Goal: Transaction & Acquisition: Purchase product/service

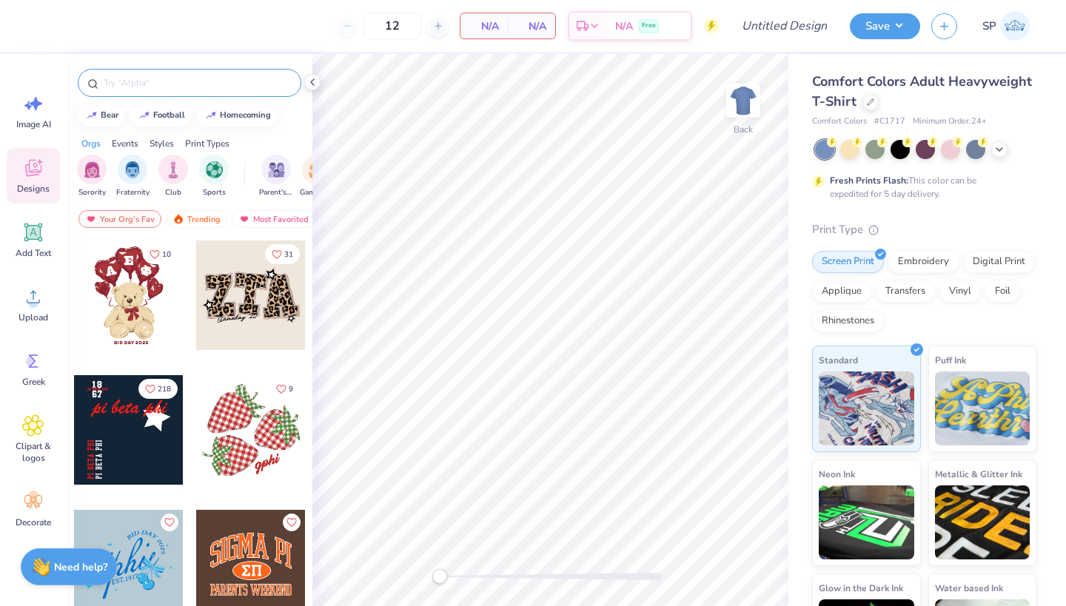
click at [272, 77] on input "text" at bounding box center [196, 82] width 189 height 15
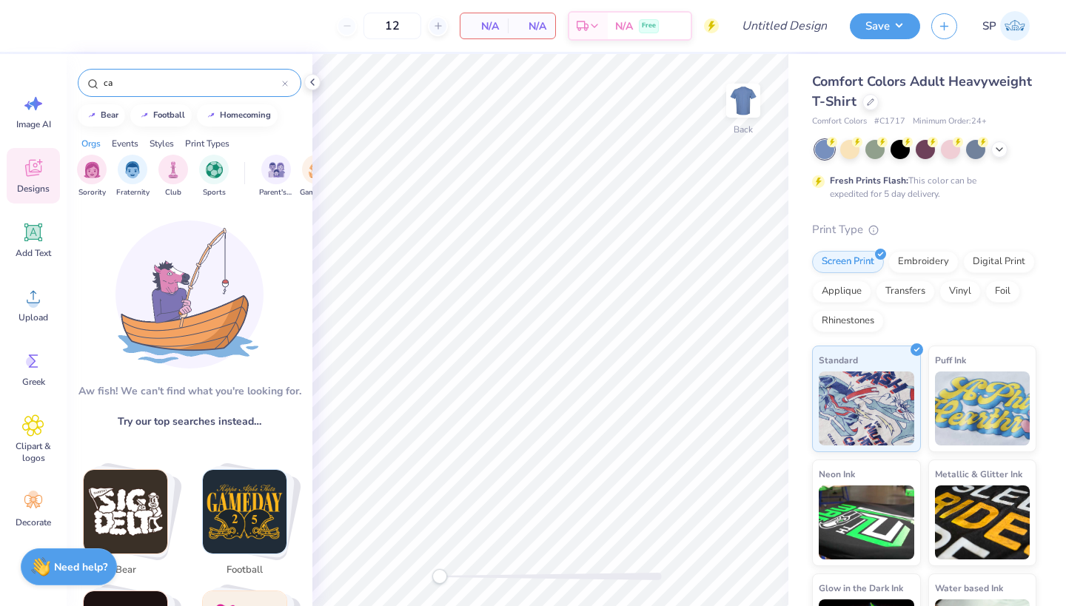
type input "c"
type input "m"
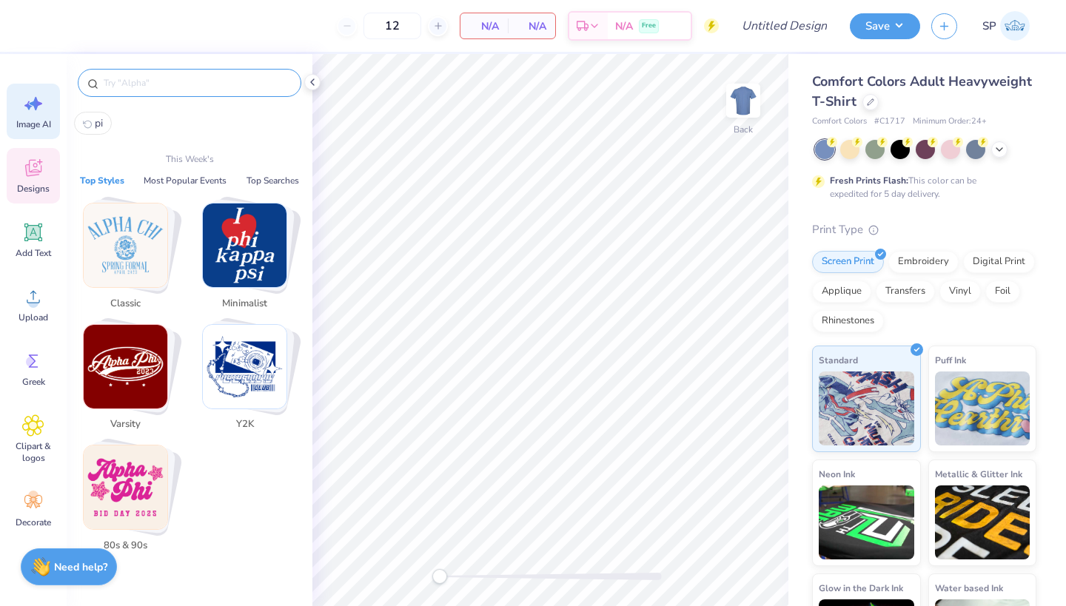
click at [35, 107] on icon at bounding box center [36, 103] width 13 height 13
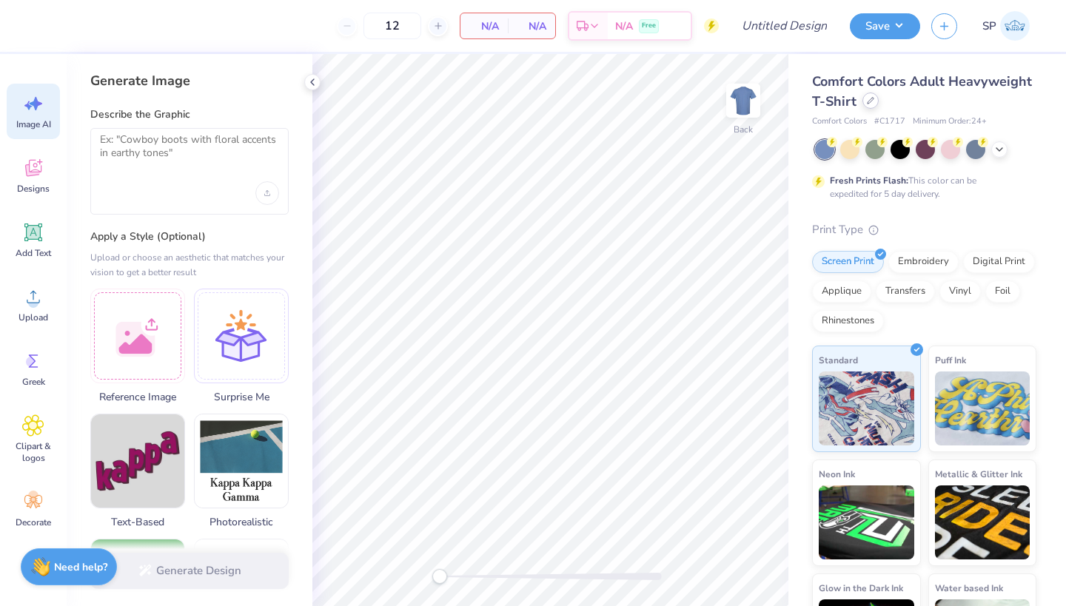
click at [873, 103] on div at bounding box center [870, 101] width 16 height 16
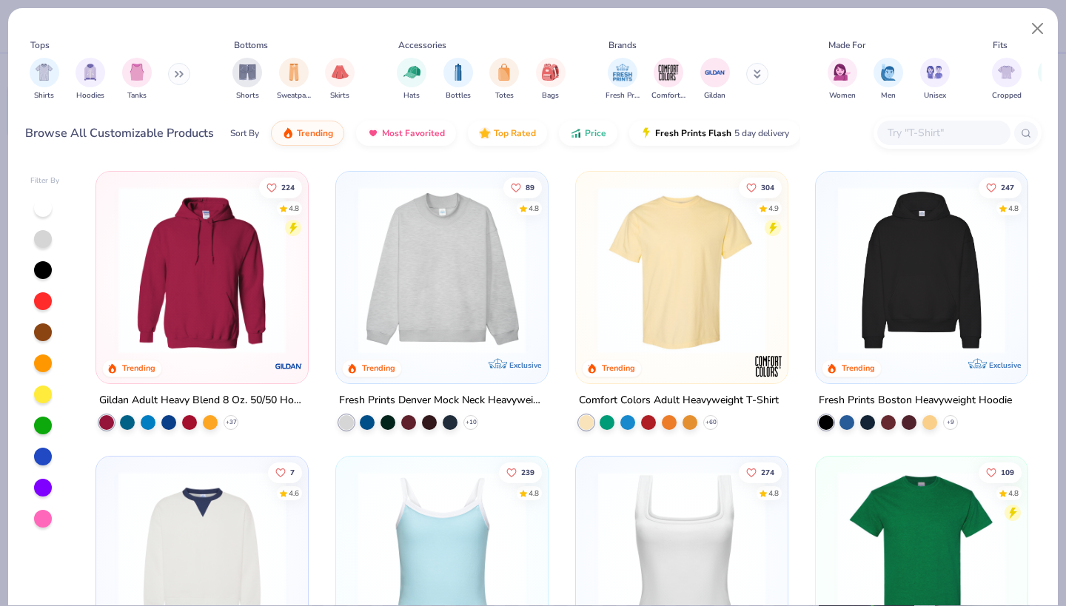
click at [178, 73] on icon at bounding box center [179, 73] width 9 height 7
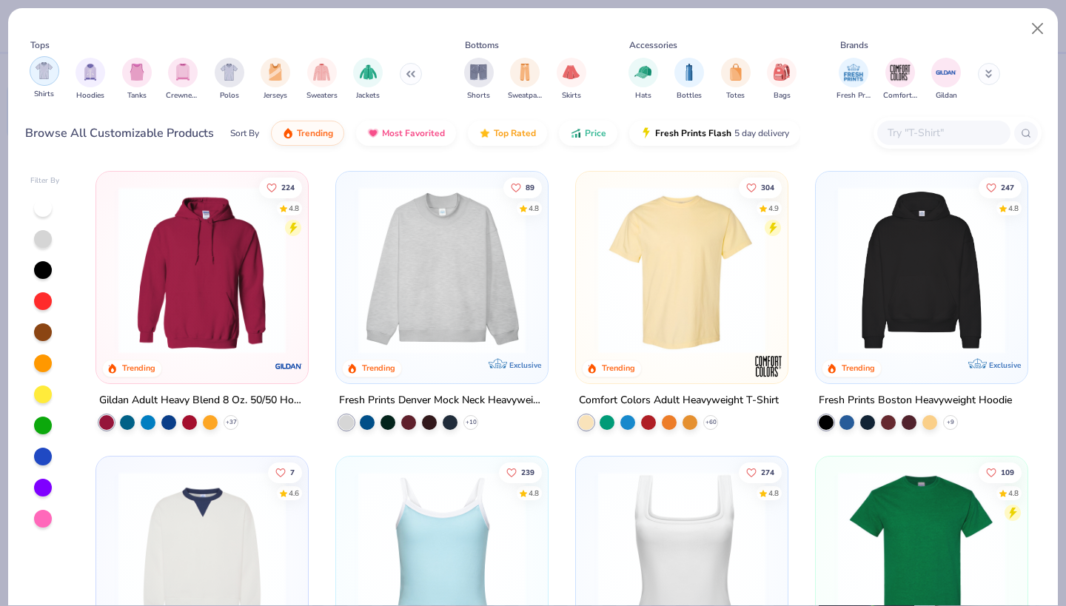
click at [49, 73] on img "filter for Shirts" at bounding box center [44, 70] width 17 height 17
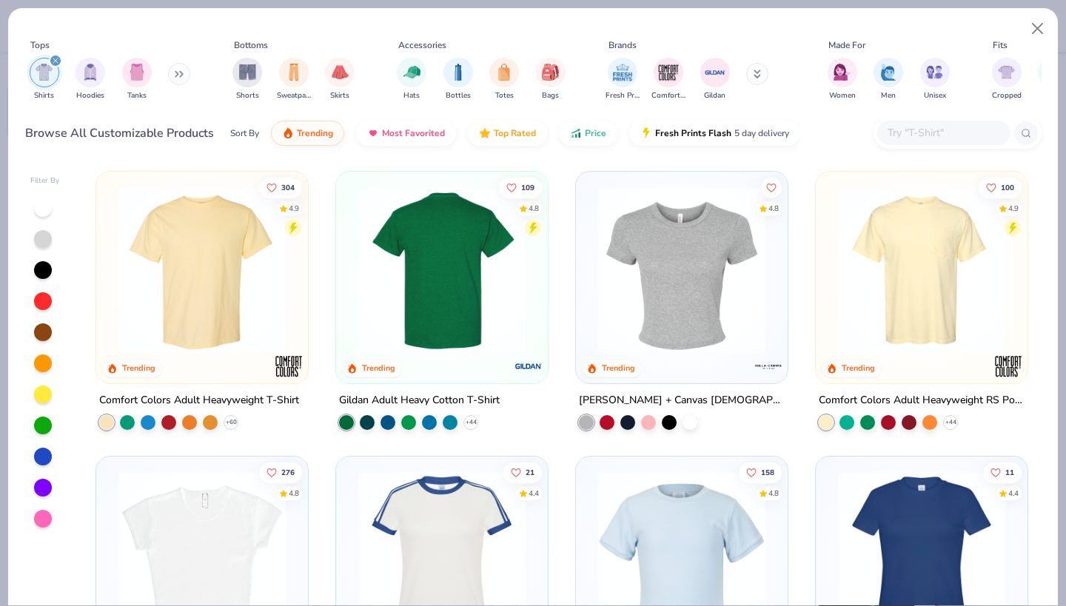
click at [437, 296] on img at bounding box center [442, 269] width 182 height 167
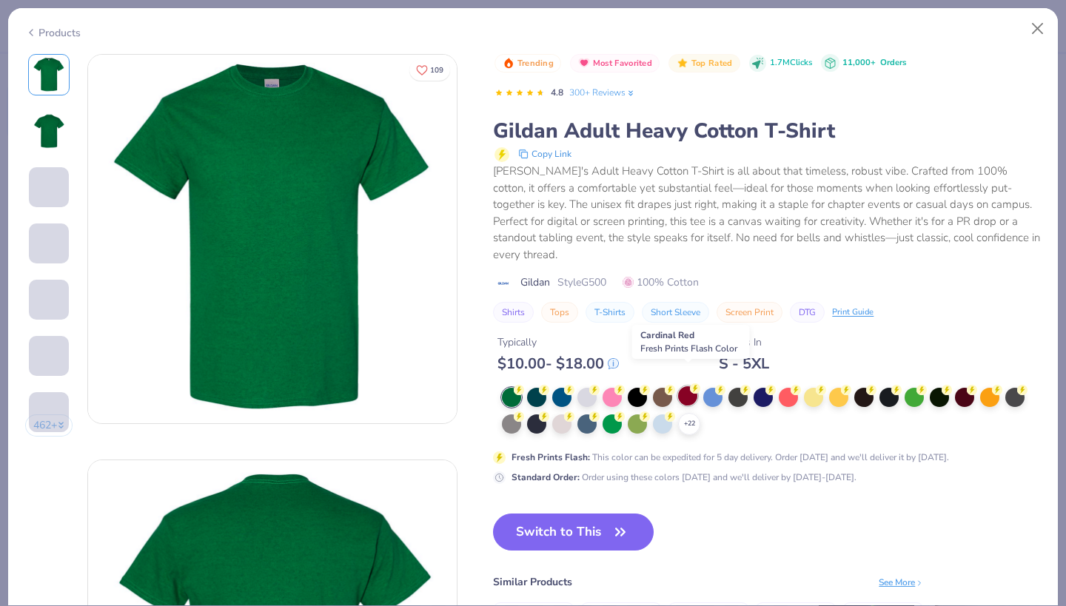
click at [685, 386] on div at bounding box center [687, 395] width 19 height 19
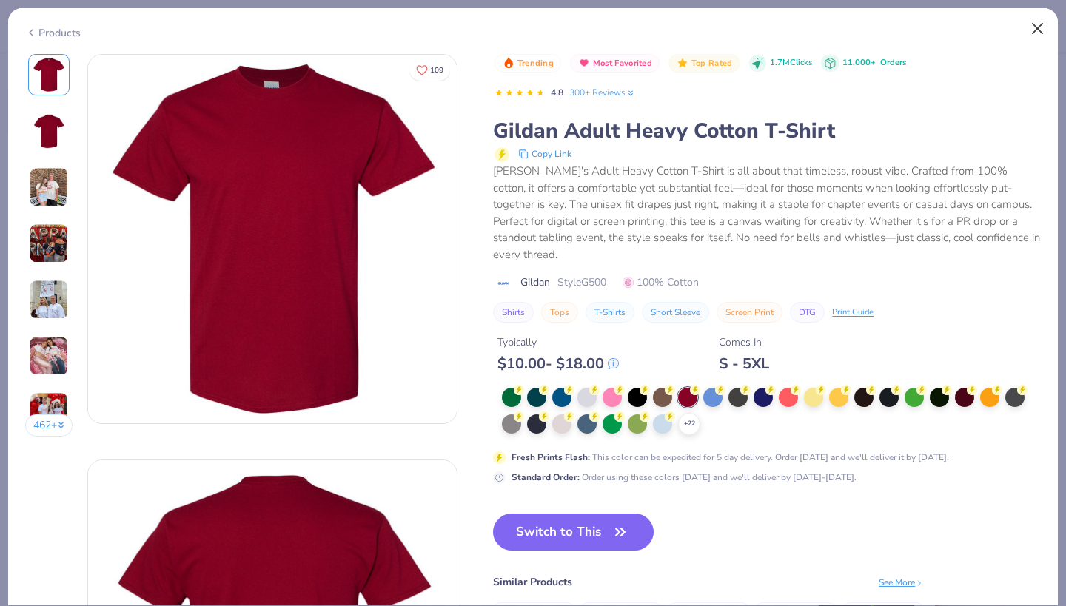
click at [1043, 30] on button "Close" at bounding box center [1037, 29] width 28 height 28
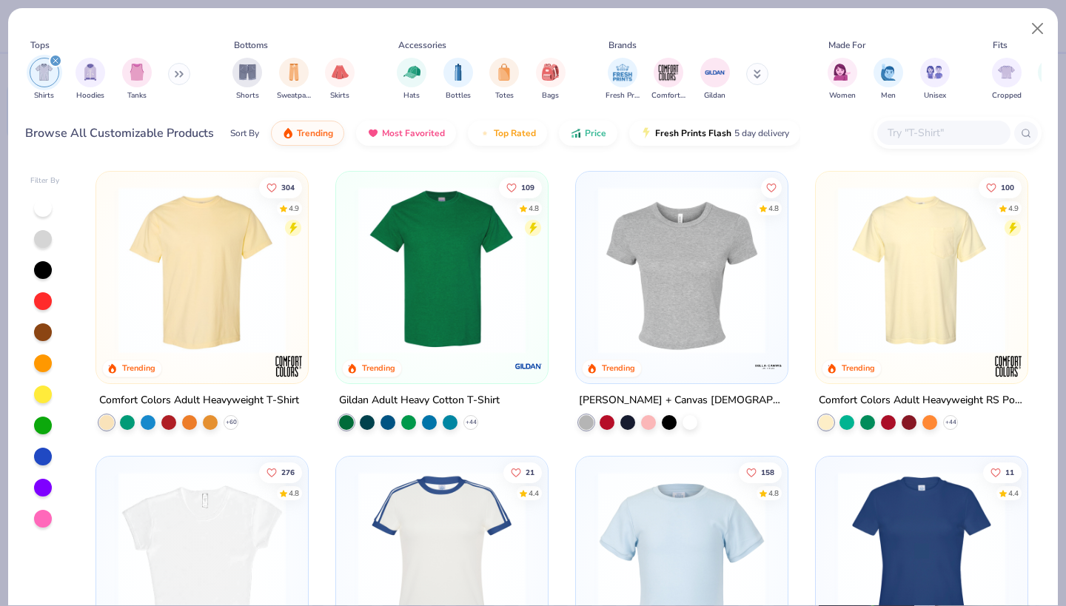
click at [202, 355] on div at bounding box center [202, 273] width 197 height 189
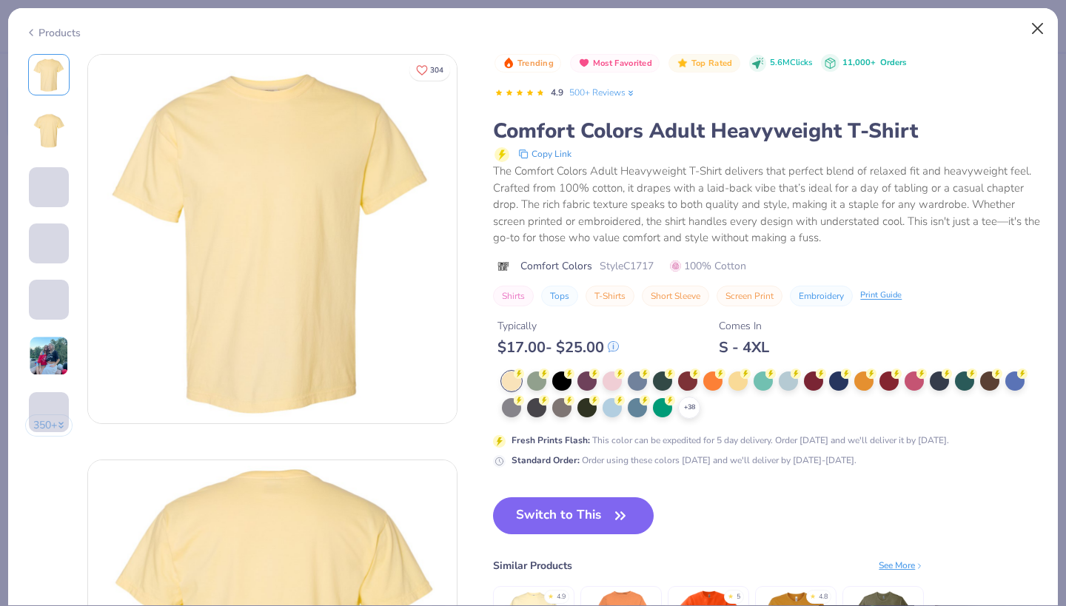
click at [1033, 32] on button "Close" at bounding box center [1037, 29] width 28 height 28
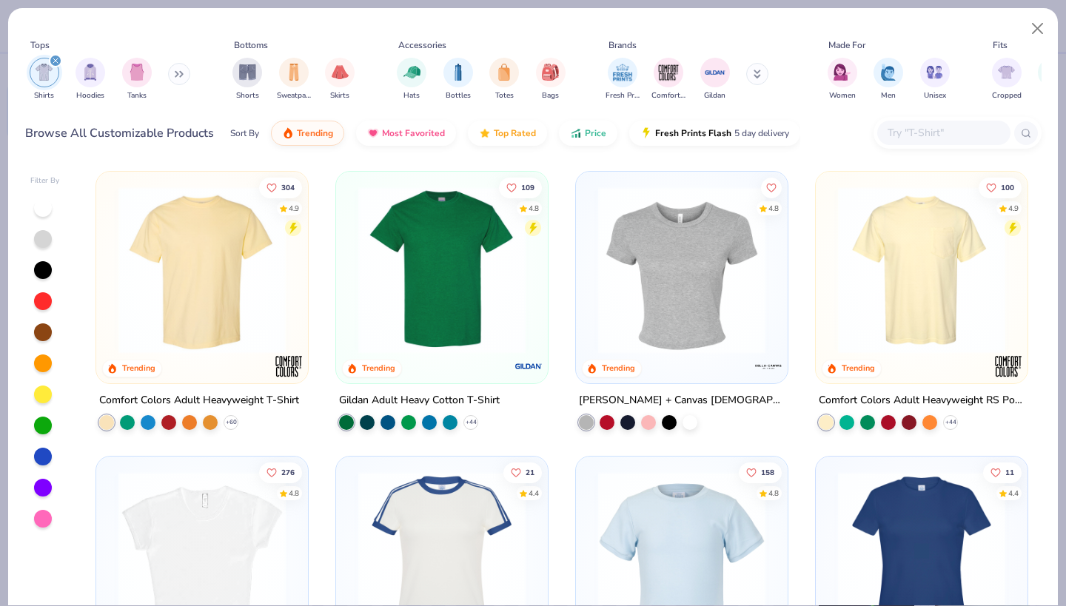
click at [448, 293] on img at bounding box center [442, 269] width 182 height 167
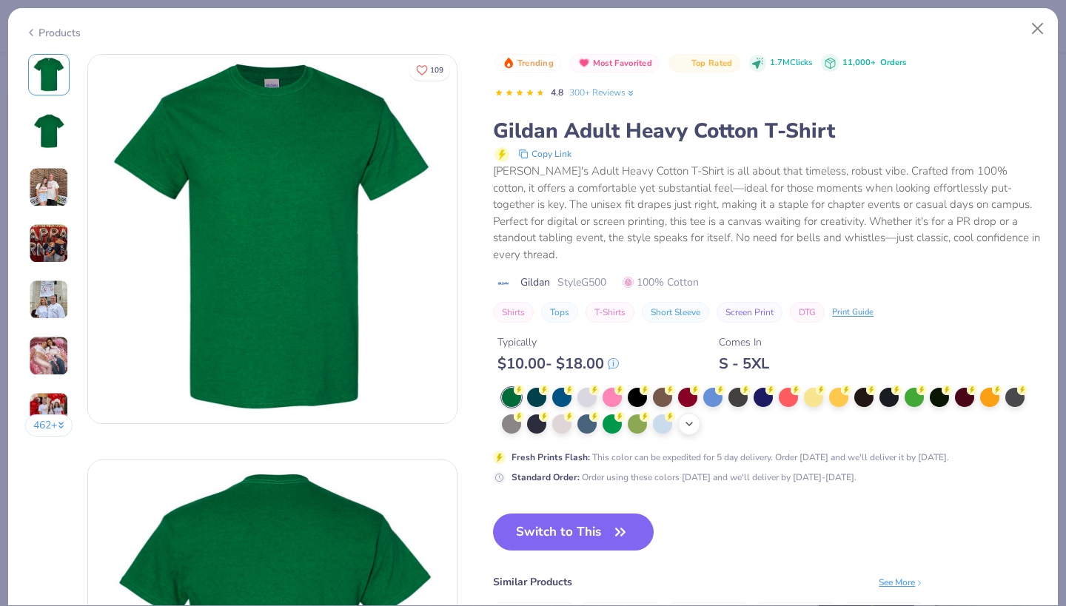
click at [685, 418] on icon at bounding box center [689, 424] width 12 height 12
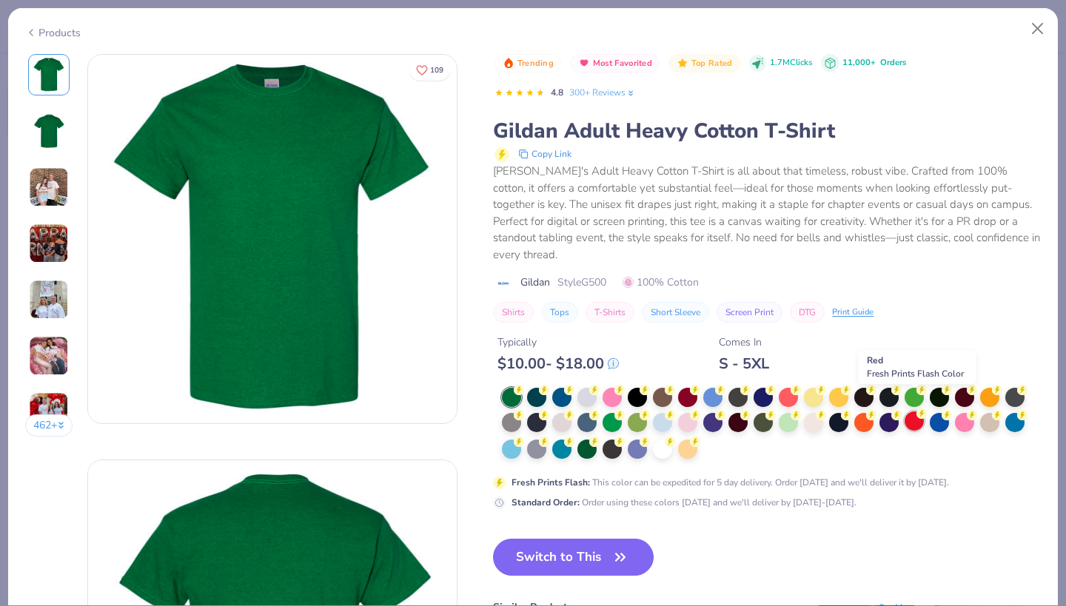
click at [913, 411] on div at bounding box center [913, 420] width 19 height 19
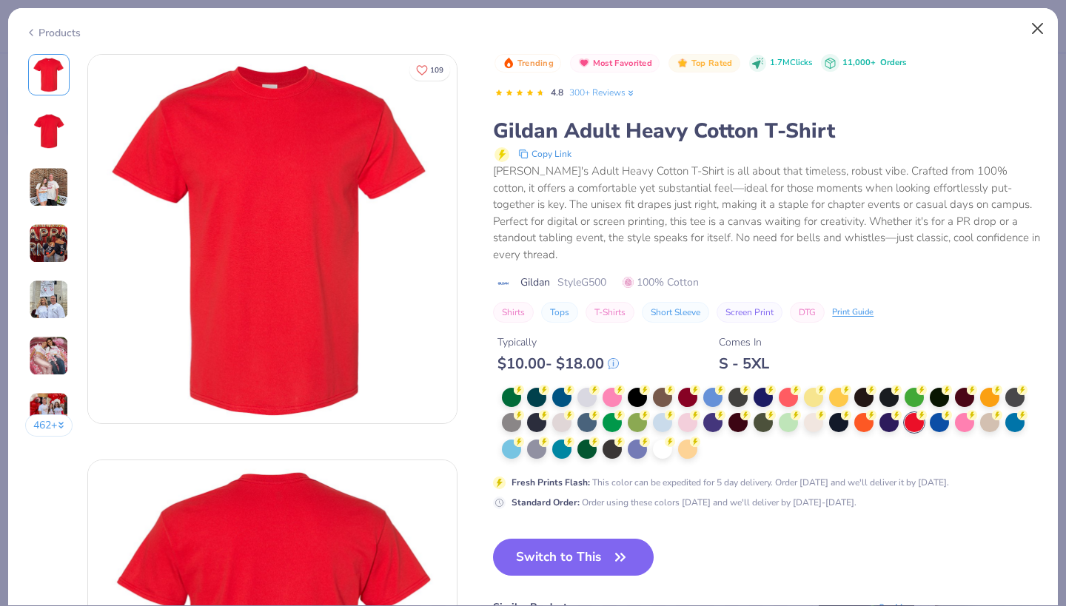
click at [1046, 29] on button "Close" at bounding box center [1037, 29] width 28 height 28
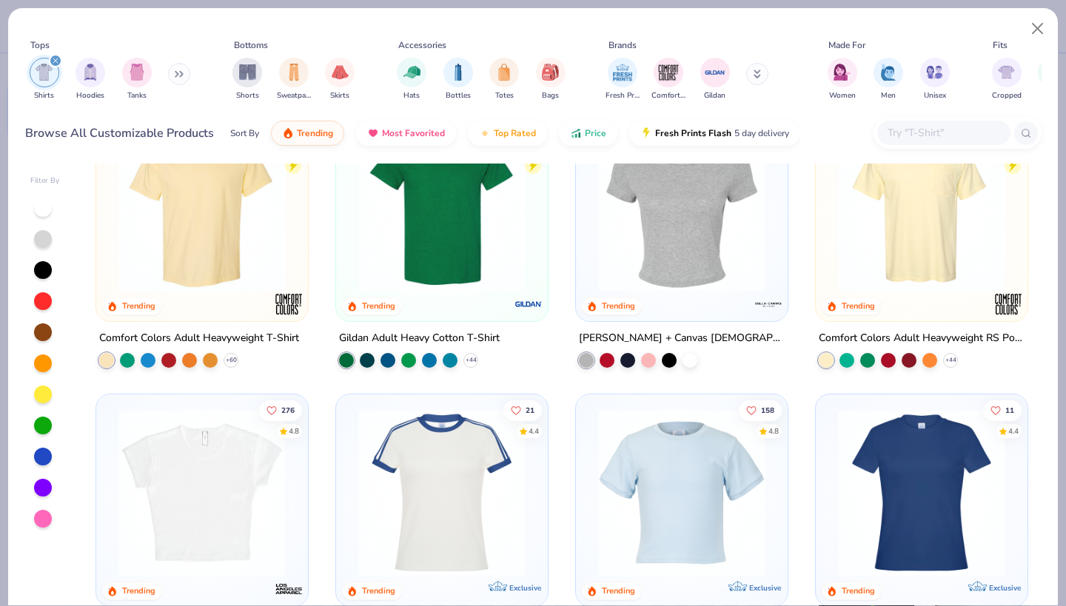
scroll to position [79, 0]
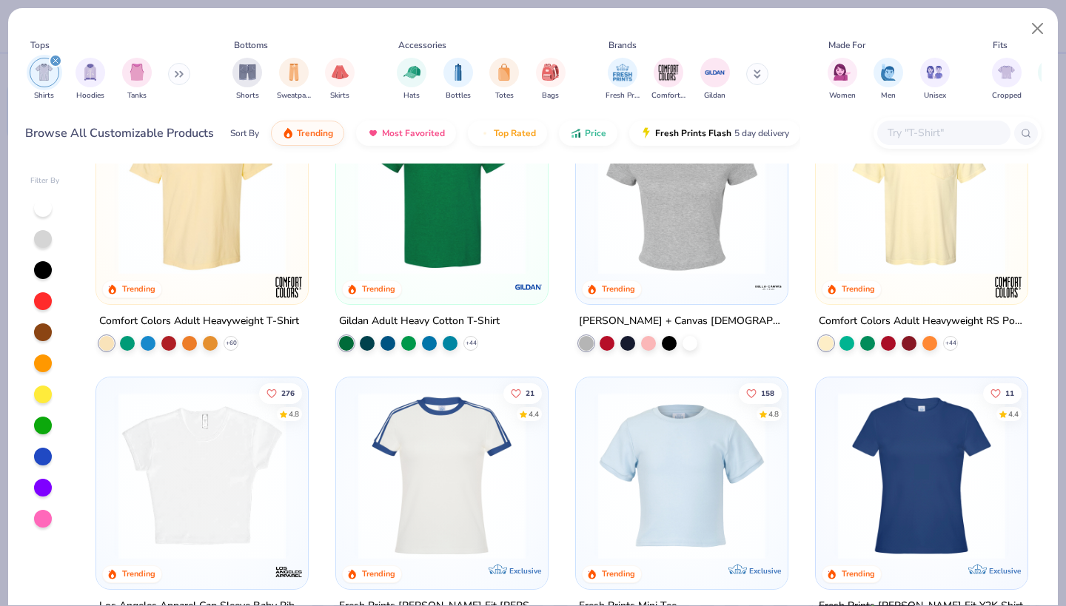
click at [698, 240] on img at bounding box center [682, 190] width 182 height 167
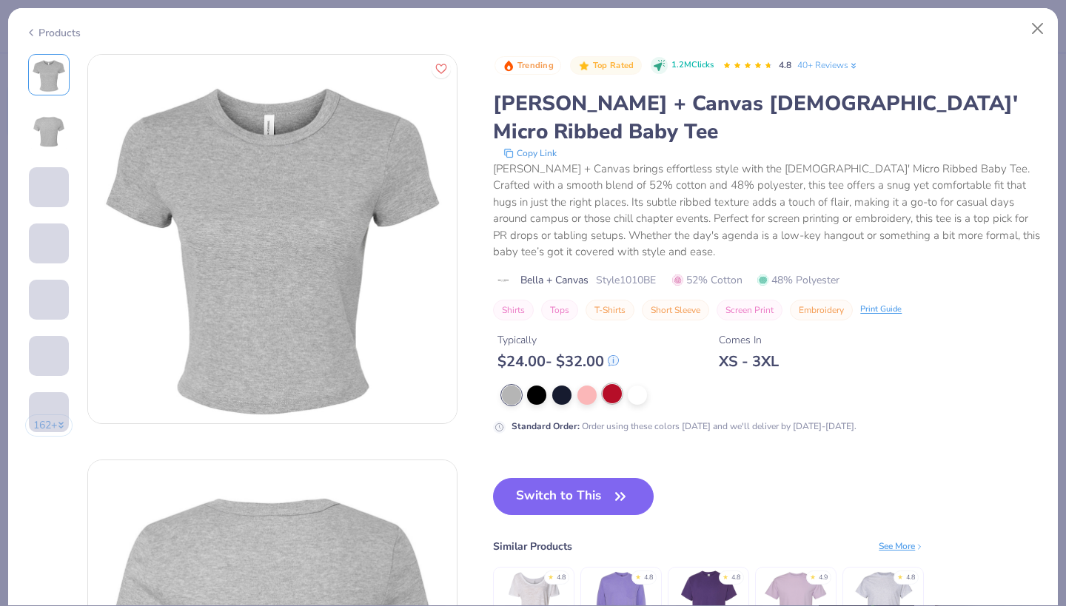
click at [608, 384] on div at bounding box center [611, 393] width 19 height 19
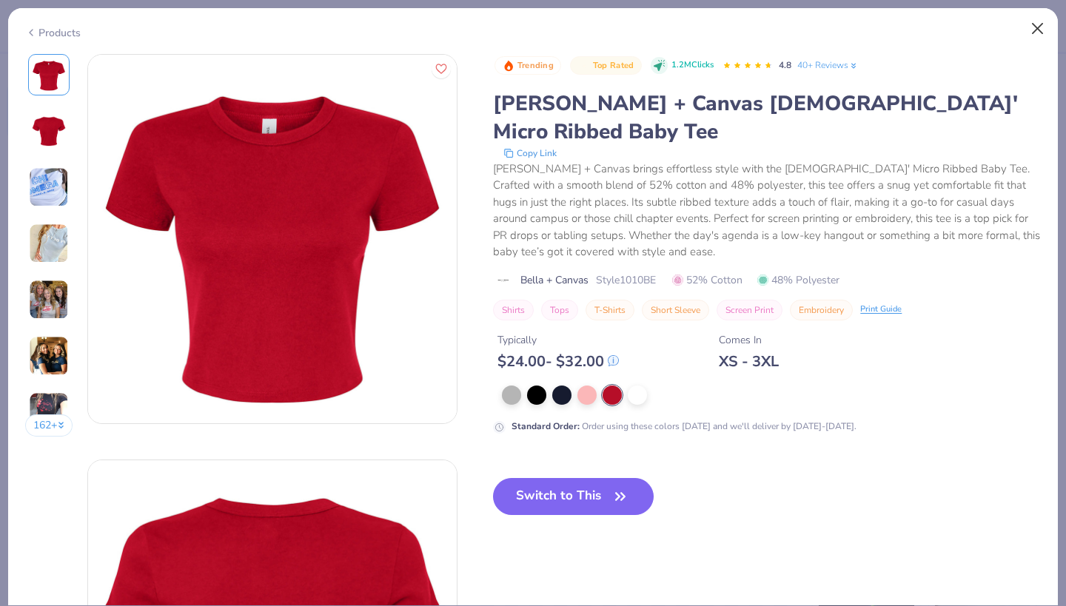
click at [1048, 17] on button "Close" at bounding box center [1037, 29] width 28 height 28
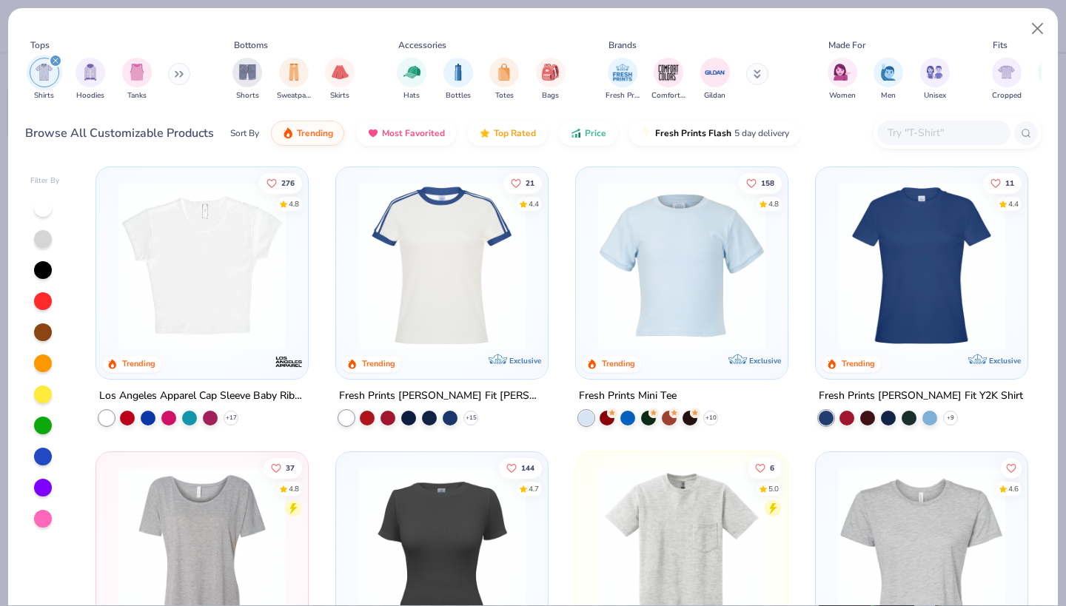
scroll to position [299, 0]
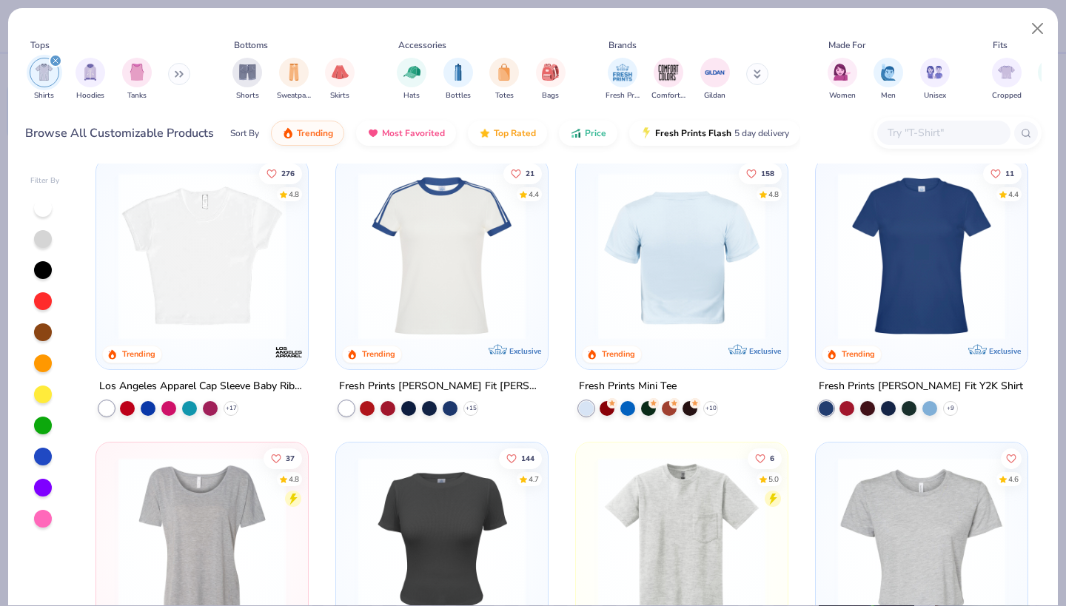
click at [591, 247] on img at bounding box center [500, 255] width 182 height 167
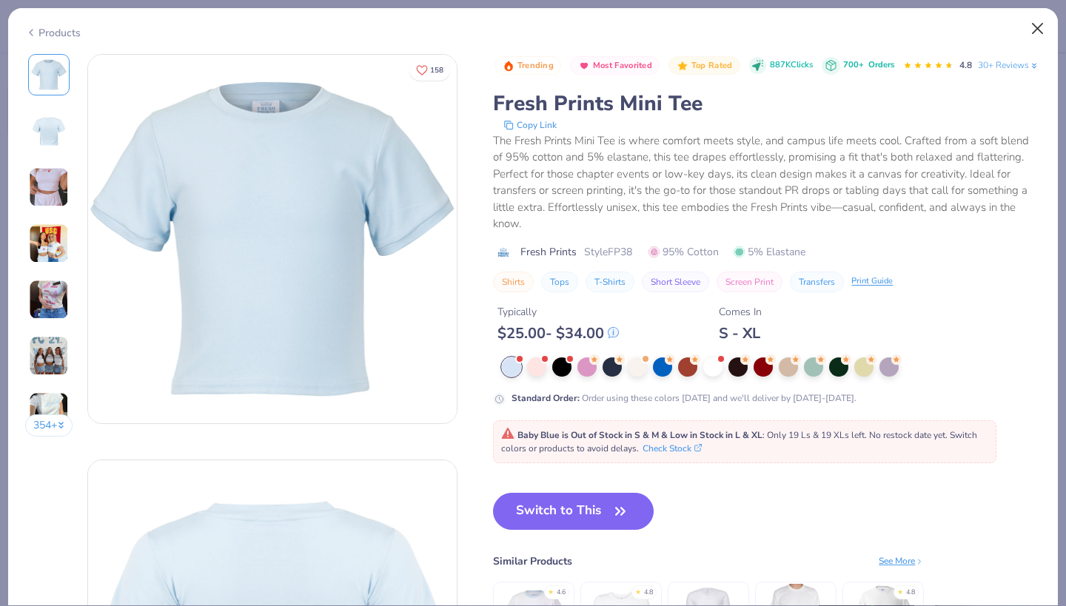
click at [1047, 30] on button "Close" at bounding box center [1037, 29] width 28 height 28
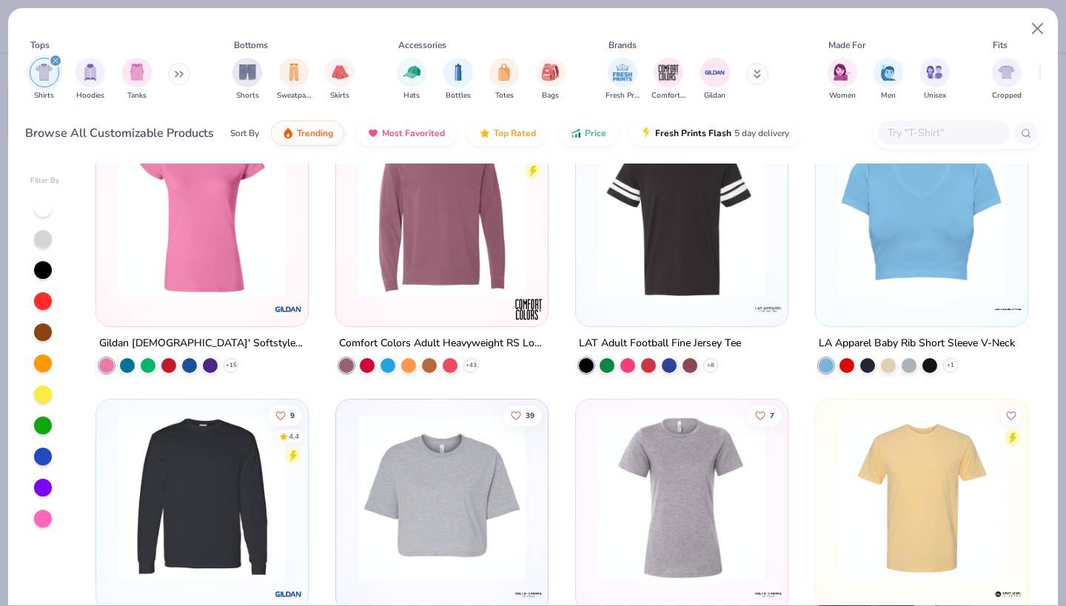
scroll to position [2629, 0]
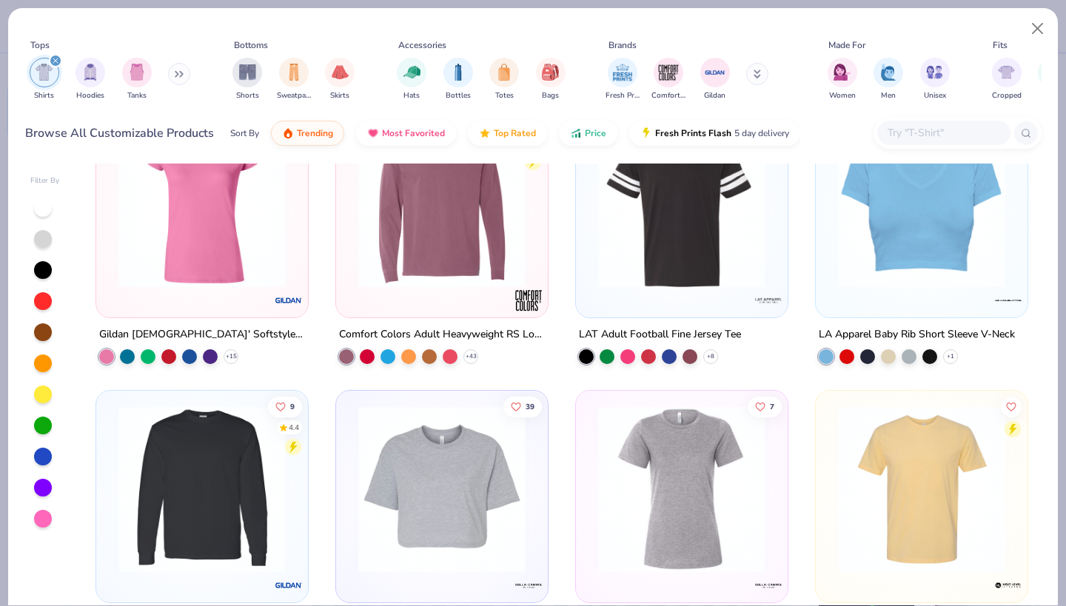
click at [920, 232] on img at bounding box center [921, 204] width 182 height 167
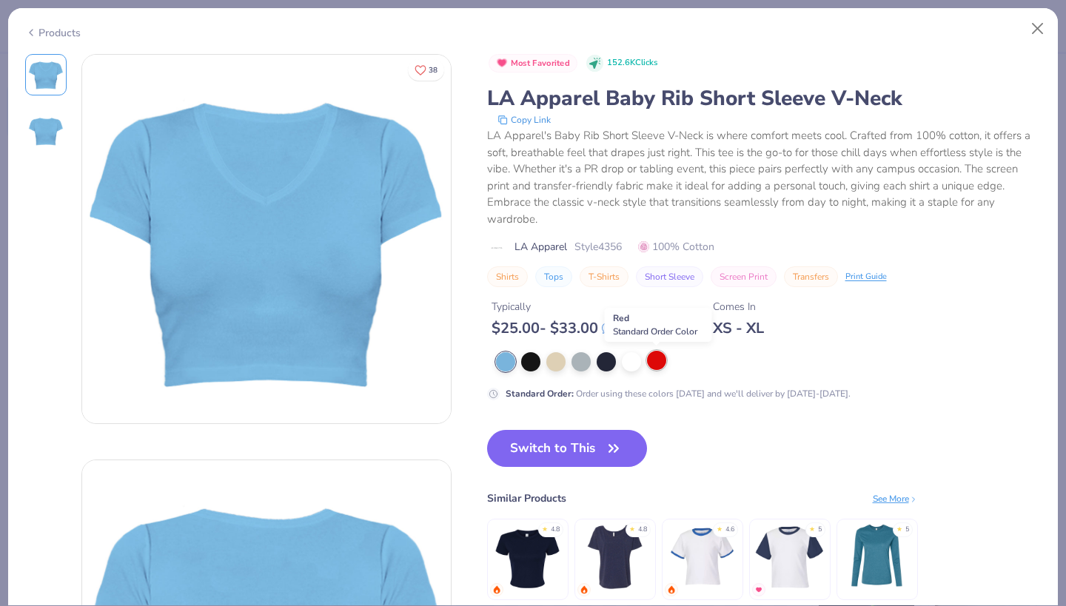
click at [659, 362] on div at bounding box center [656, 360] width 19 height 19
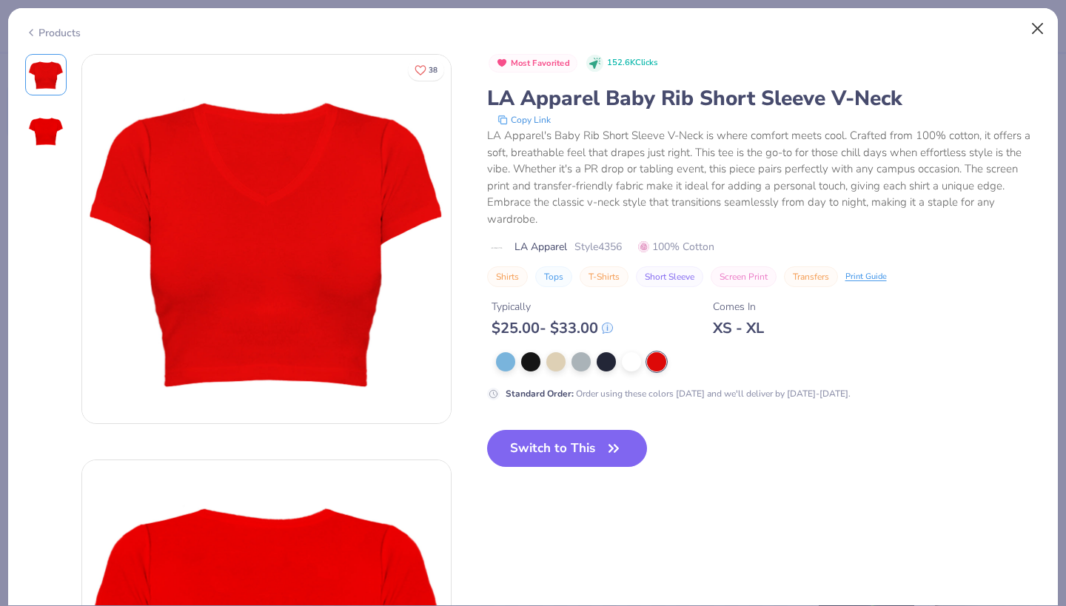
click at [1034, 24] on button "Close" at bounding box center [1037, 29] width 28 height 28
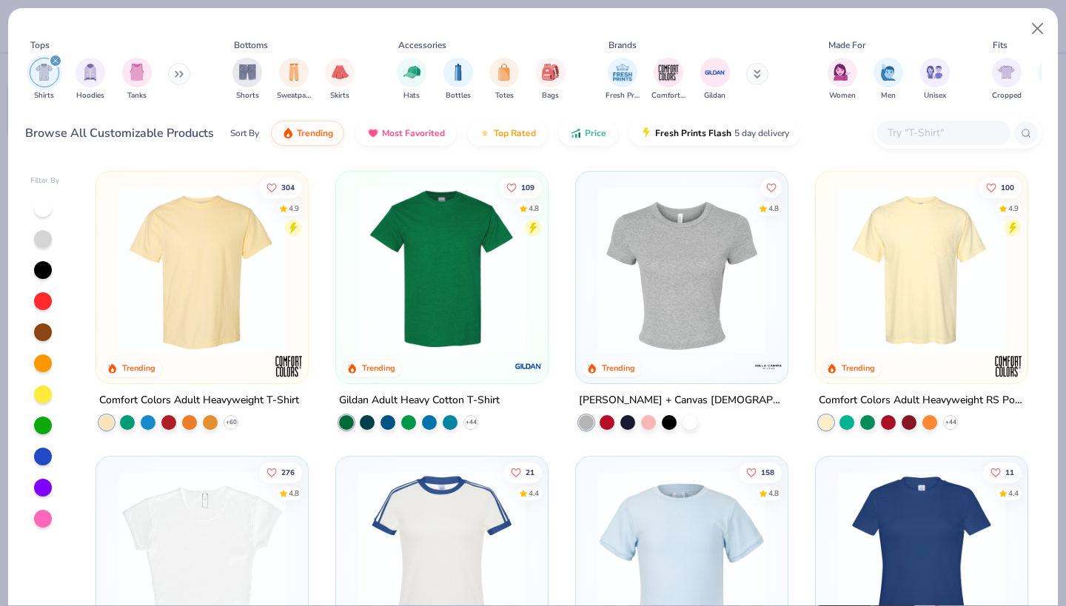
click at [657, 327] on div at bounding box center [863, 269] width 545 height 167
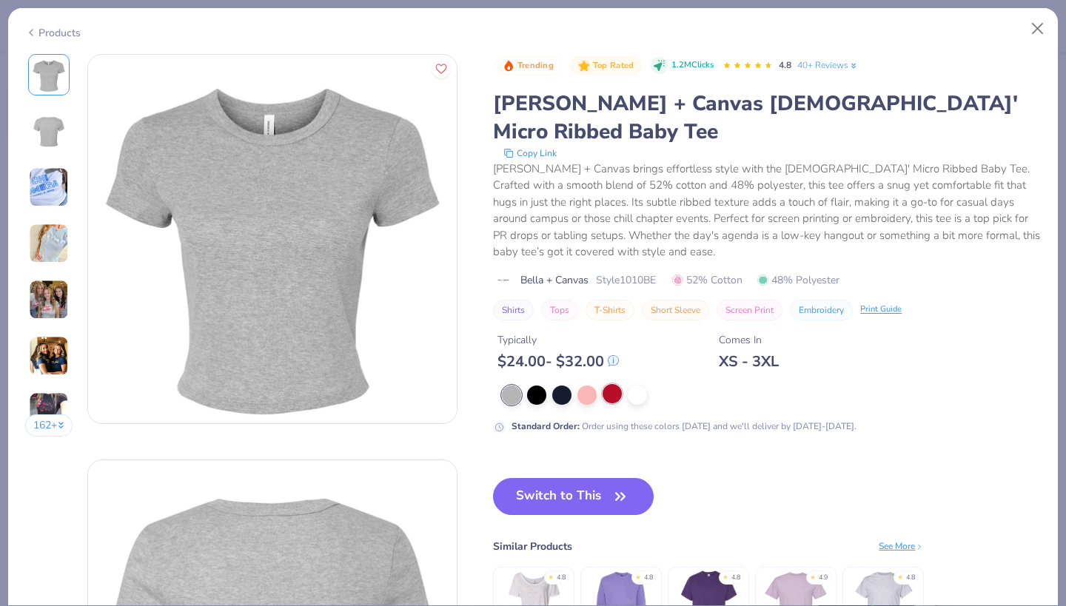
click at [611, 384] on div at bounding box center [611, 393] width 19 height 19
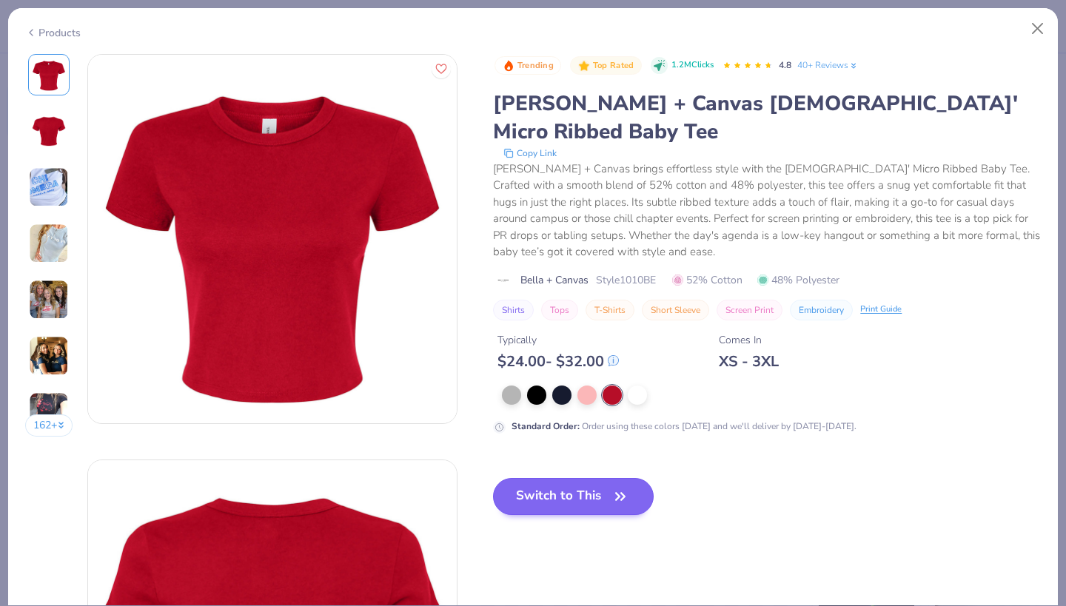
click at [605, 478] on button "Switch to This" at bounding box center [573, 496] width 161 height 37
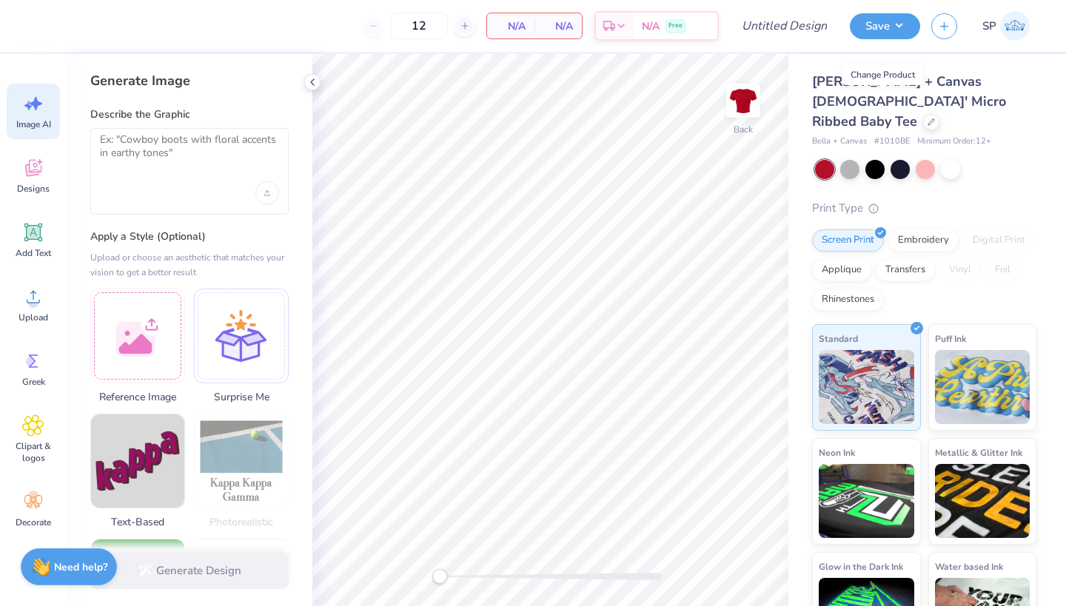
click at [1016, 160] on div at bounding box center [925, 169] width 221 height 19
click at [853, 158] on div at bounding box center [849, 167] width 19 height 19
